Goal: Use online tool/utility: Utilize a website feature to perform a specific function

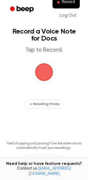
click at [49, 78] on span "button" at bounding box center [44, 72] width 22 height 22
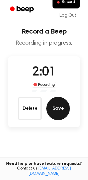
click at [65, 110] on button "Save" at bounding box center [57, 108] width 23 height 23
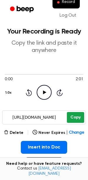
click at [78, 117] on button "Copy" at bounding box center [75, 117] width 17 height 11
click at [75, 120] on button "Copy" at bounding box center [75, 117] width 17 height 11
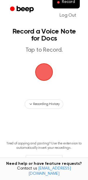
click at [44, 77] on span "button" at bounding box center [44, 72] width 16 height 16
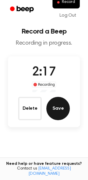
click at [54, 109] on button "Save" at bounding box center [57, 108] width 23 height 23
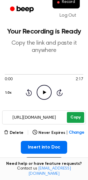
click at [73, 118] on button "Copy" at bounding box center [75, 117] width 17 height 11
click at [75, 117] on button "Copy" at bounding box center [75, 117] width 17 height 11
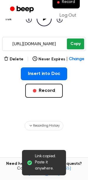
scroll to position [86, 0]
